Goal: Task Accomplishment & Management: Manage account settings

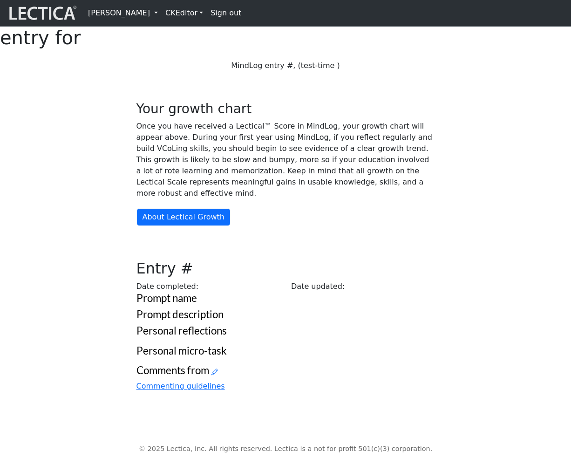
click at [162, 15] on link "[PERSON_NAME]" at bounding box center [122, 13] width 77 height 19
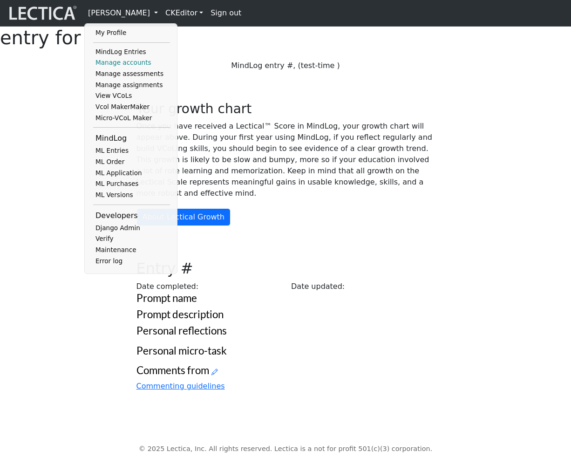
click at [131, 66] on link "Manage accounts" at bounding box center [131, 62] width 77 height 11
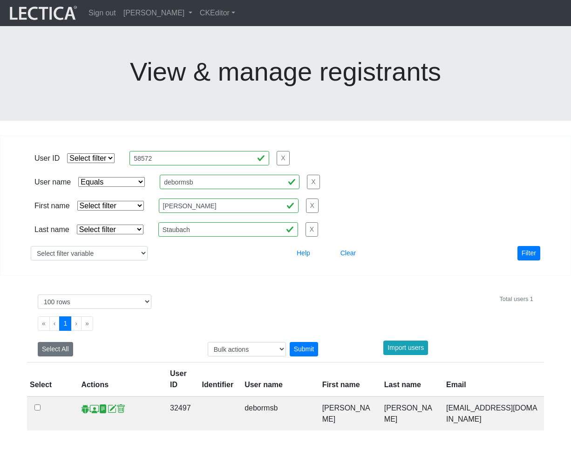
select select "iexact"
select select "100"
click at [230, 175] on input "debormsb" at bounding box center [230, 182] width 140 height 14
paste input "nmaisano"
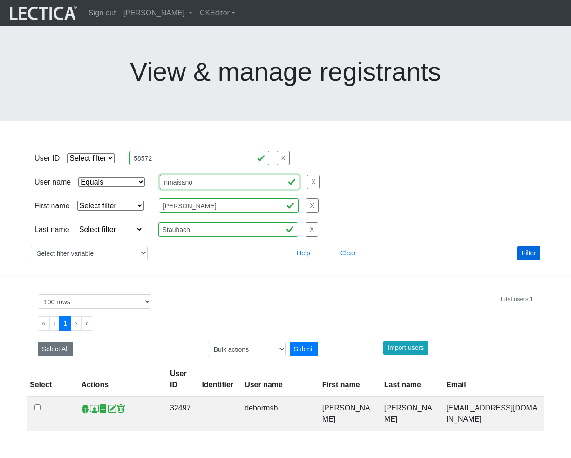
type input "nmaisano"
click at [525, 246] on button "Filter" at bounding box center [529, 253] width 23 height 14
click at [92, 404] on span at bounding box center [94, 409] width 9 height 10
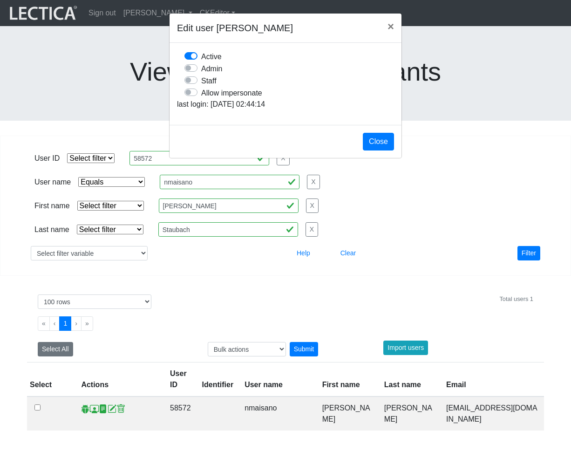
click at [201, 99] on label "Allow impersonate" at bounding box center [231, 93] width 61 height 12
click at [192, 96] on input "Allow impersonate" at bounding box center [187, 91] width 7 height 9
checkbox input "true"
click at [371, 150] on button "Close" at bounding box center [378, 142] width 31 height 18
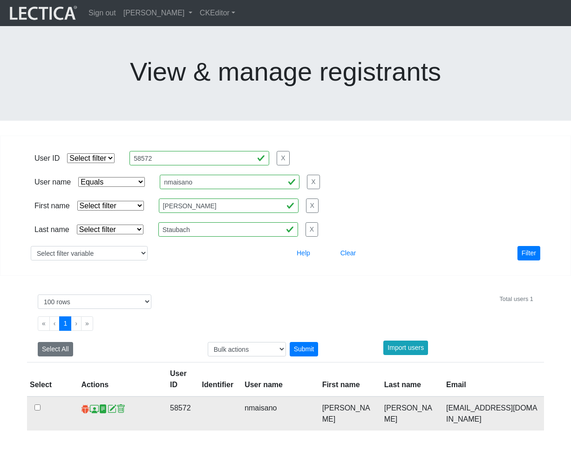
click at [82, 404] on span at bounding box center [85, 409] width 9 height 10
